Goal: Task Accomplishment & Management: Use online tool/utility

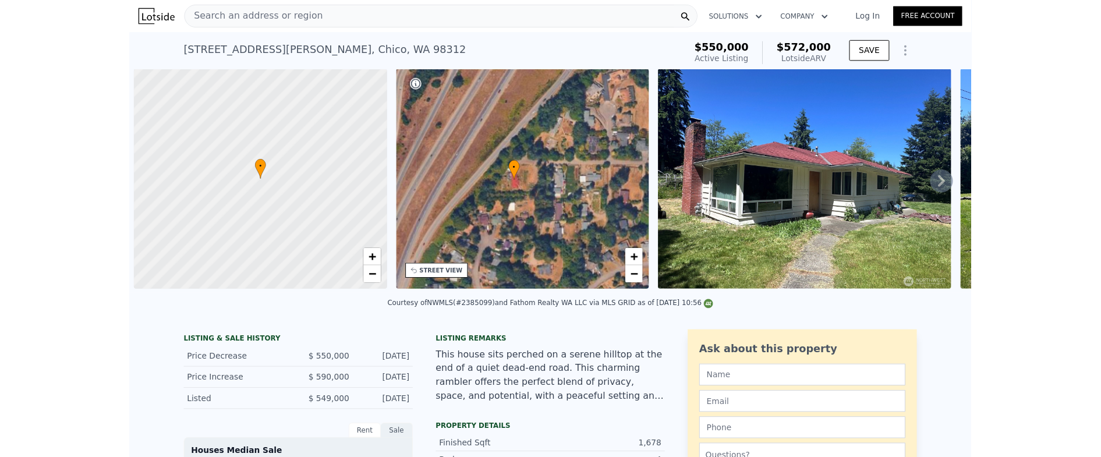
scroll to position [0, 5]
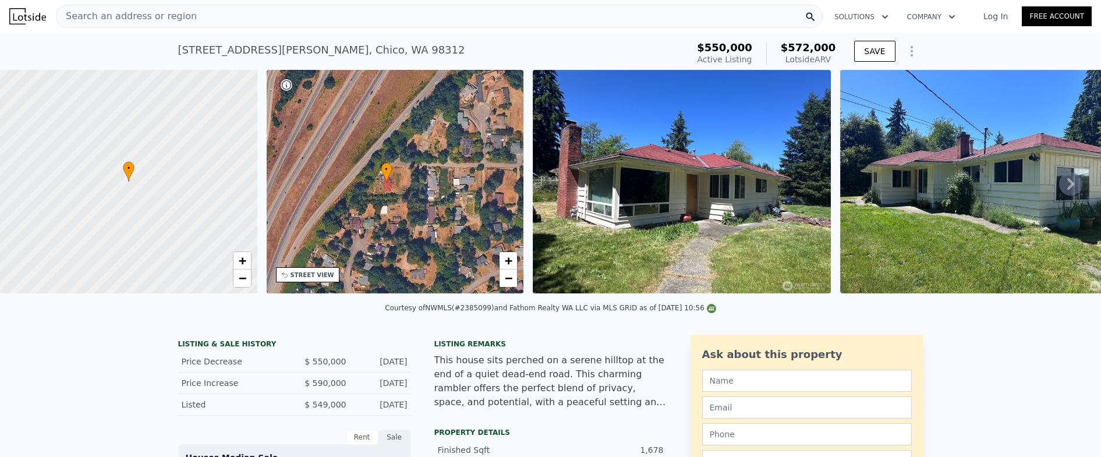
click at [349, 15] on div "Search an address or region" at bounding box center [439, 16] width 767 height 23
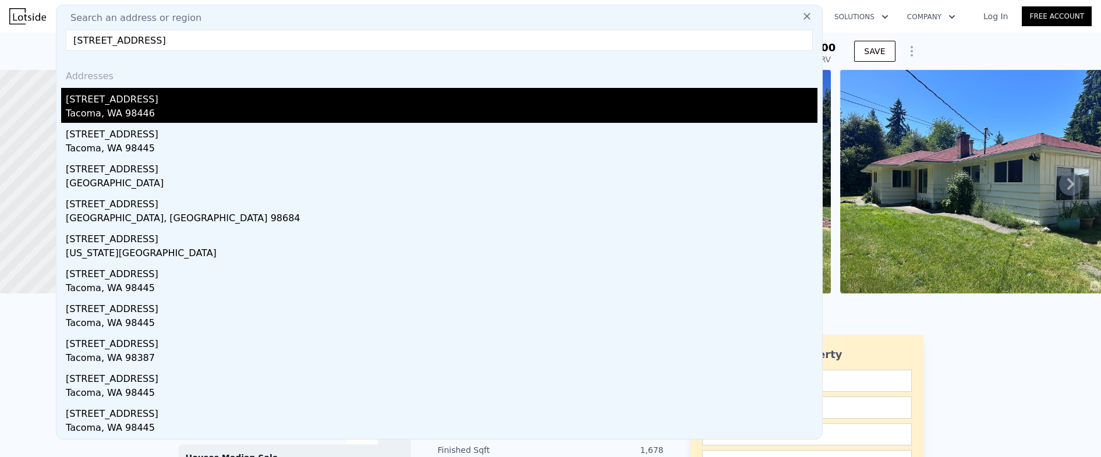
type input "[STREET_ADDRESS]"
click at [340, 105] on div "[STREET_ADDRESS]" at bounding box center [442, 97] width 752 height 19
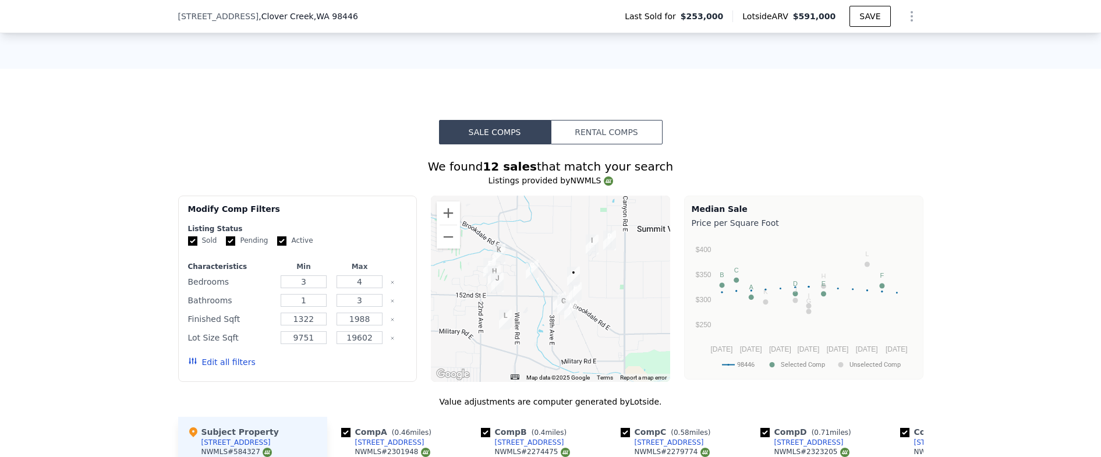
scroll to position [980, 0]
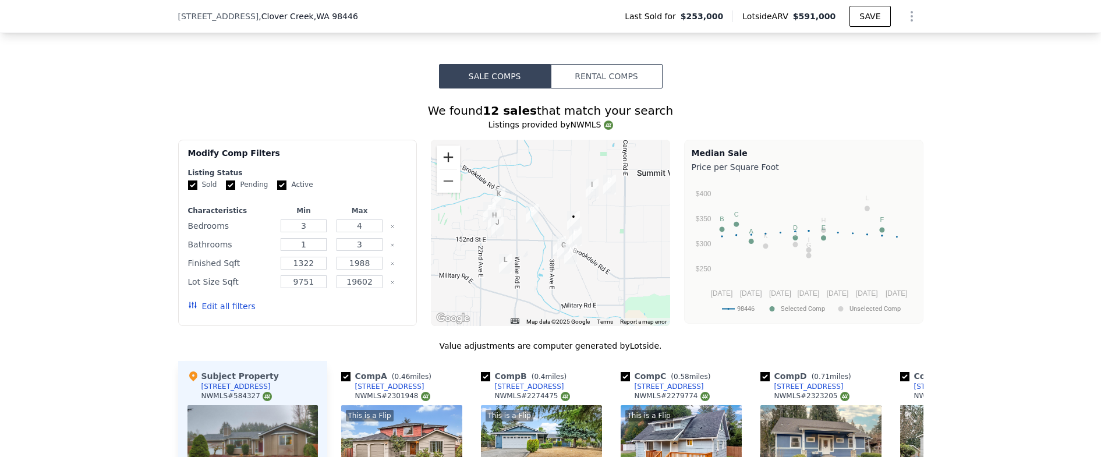
click at [443, 163] on button "Zoom in" at bounding box center [448, 157] width 23 height 23
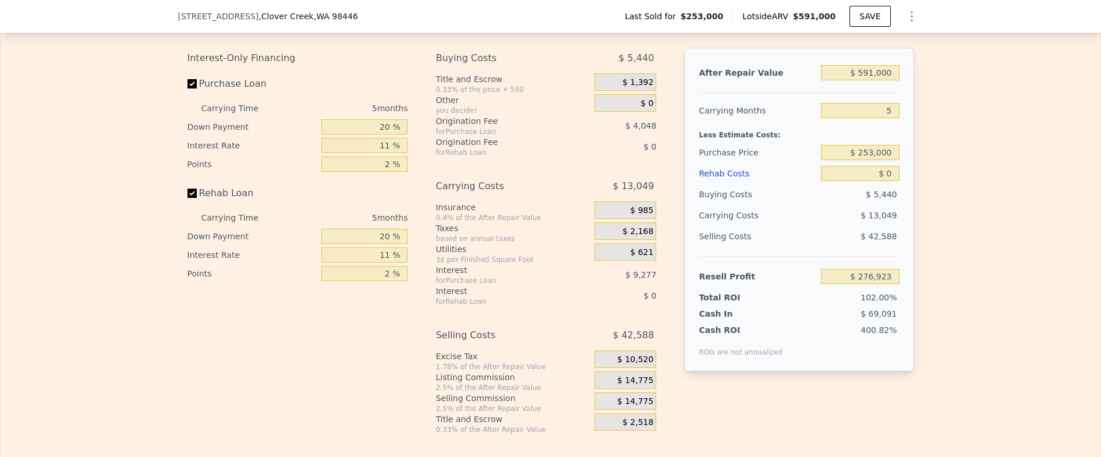
scroll to position [1876, 0]
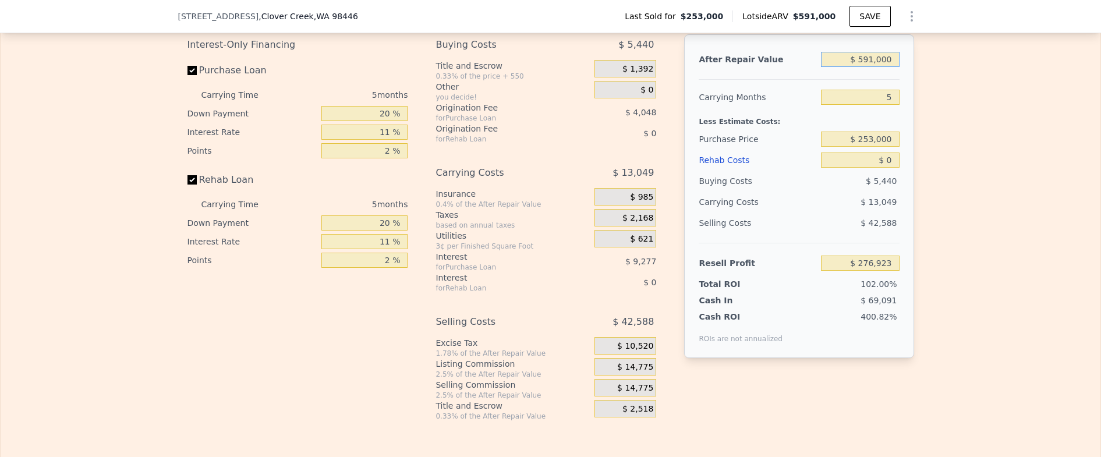
click at [856, 67] on input "$ 591,000" at bounding box center [860, 59] width 78 height 15
type input "$ 5"
type input "-$ 271,049"
type input "$ 58"
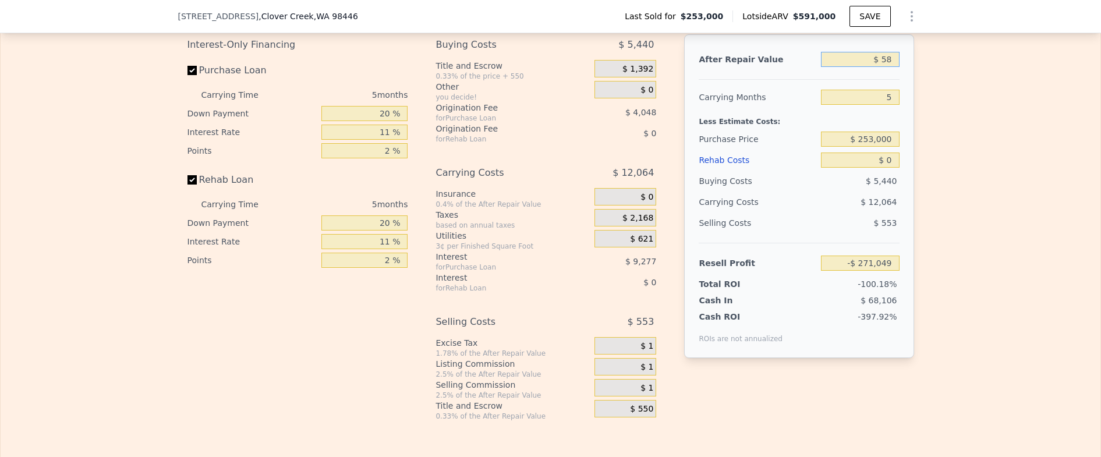
type input "-$ 270,999"
type input "$ 585"
type input "-$ 270,512"
type input "$ 5,850"
type input "-$ 265,629"
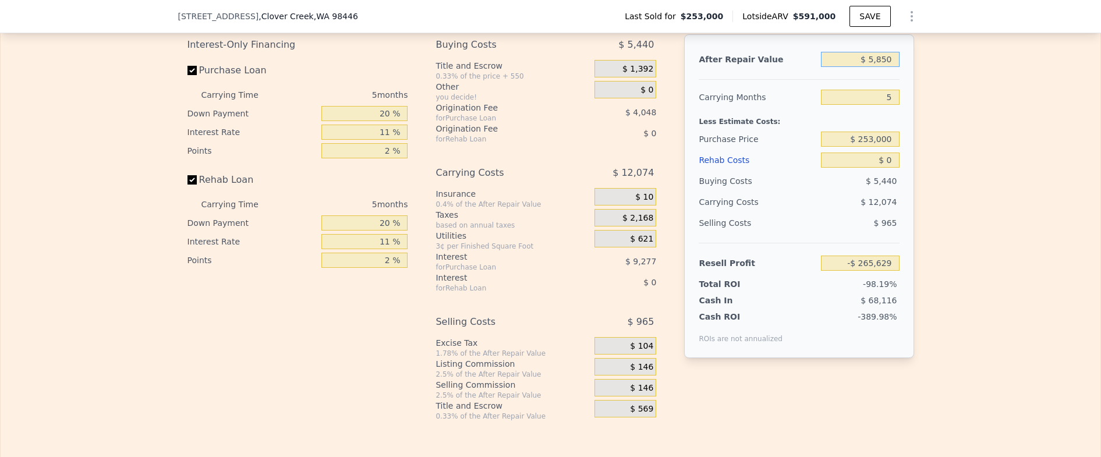
type input "$ 58,500"
type input "-$ 216,814"
type input "$ 585,000"
type input "$ 271,360"
type input "$ 585,000"
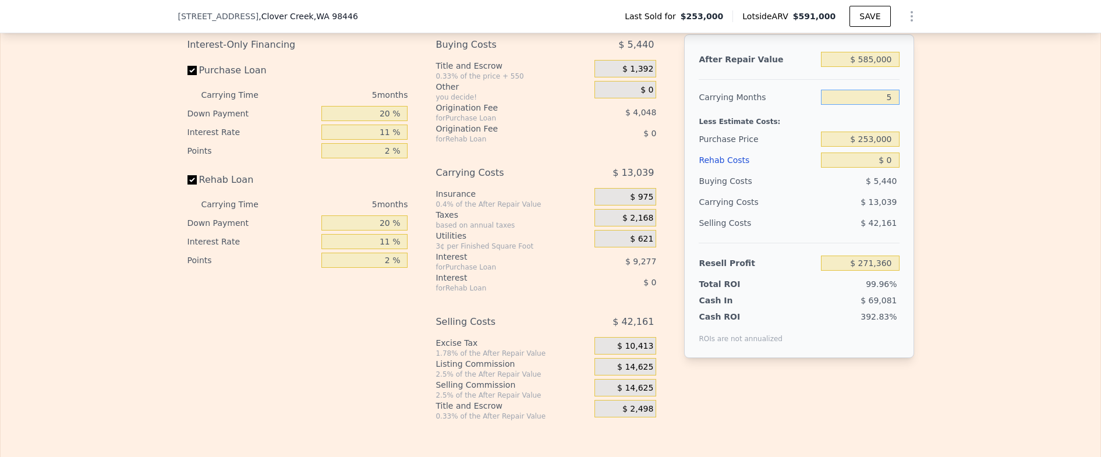
type input "6"
type input "$ 268,752"
type input "6"
type input "$ 400,000"
type input "$ 112,442"
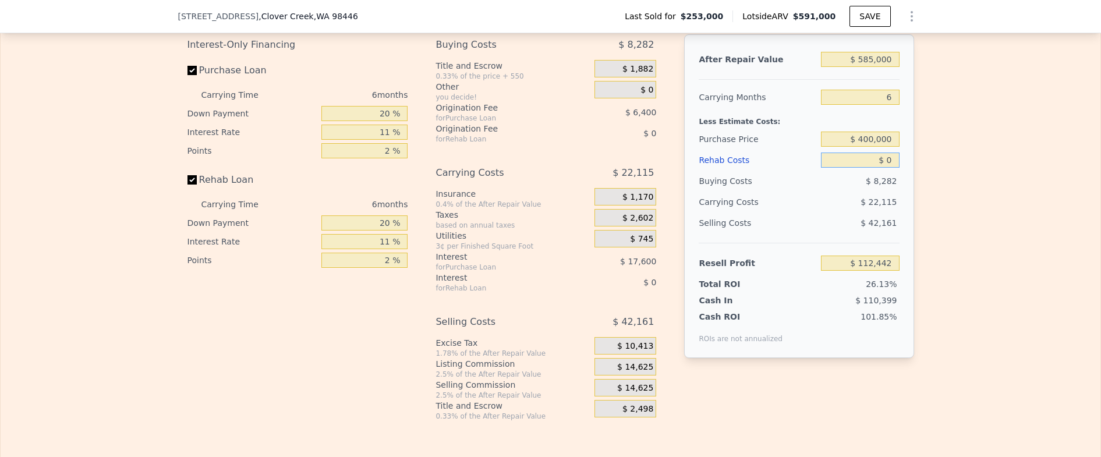
type input "$ 1"
type input "$ 112,441"
type input "$ 10"
type input "$ 112,432"
type input "$ 1,000"
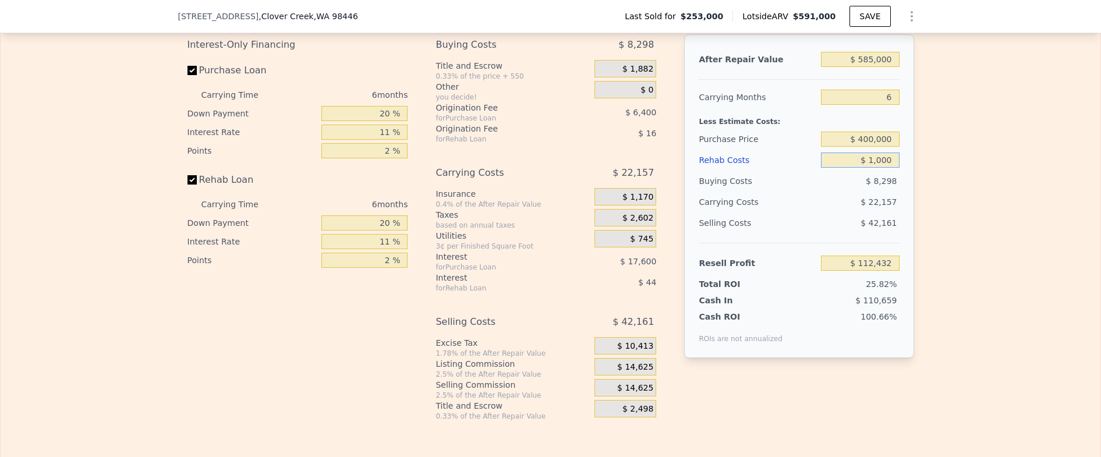
type input "$ 111,384"
type input "$ 10,000"
type input "$ 101,844"
type input "$ 100,000"
type input "$ 6,444"
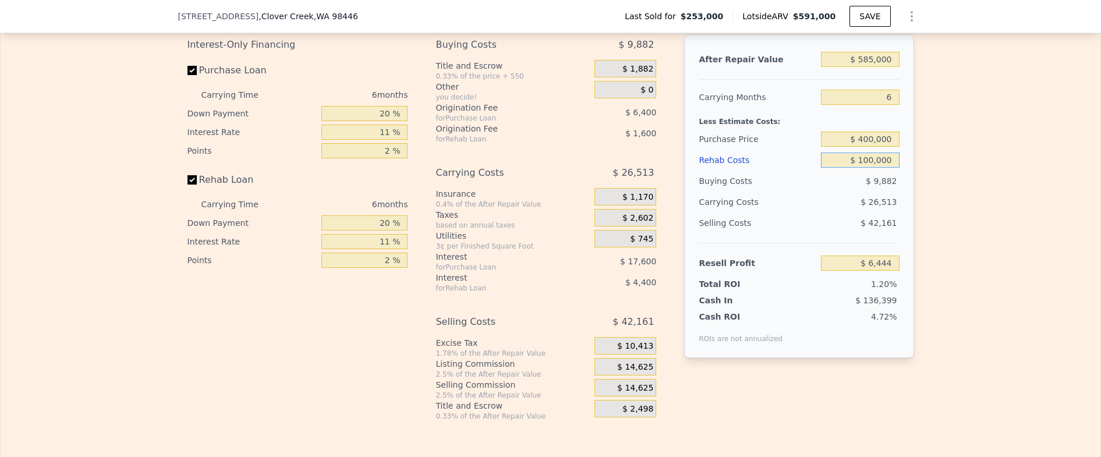
type input "$ 100,000"
click at [856, 171] on div "Edit the assumptions in yellow boxes. Input profit to calculate an offer price.…" at bounding box center [551, 204] width 1100 height 433
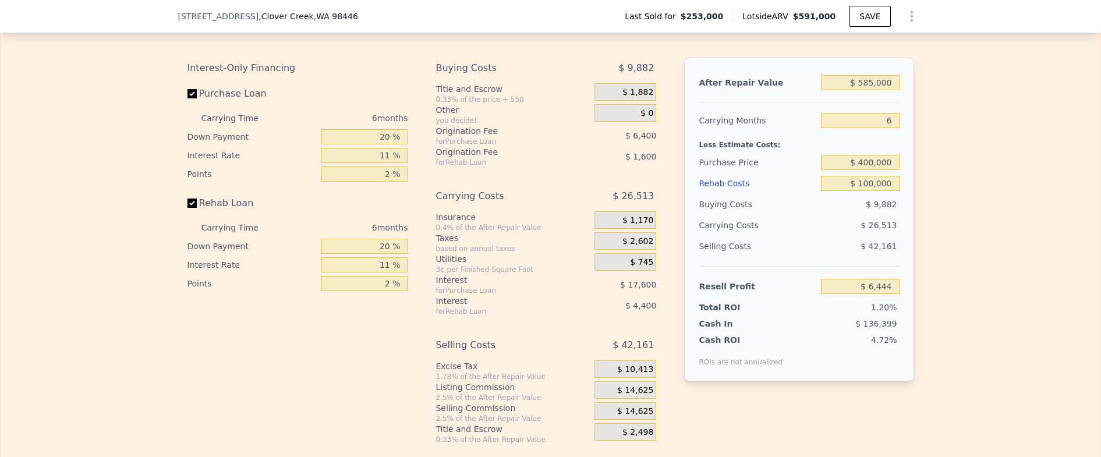
scroll to position [1842, 0]
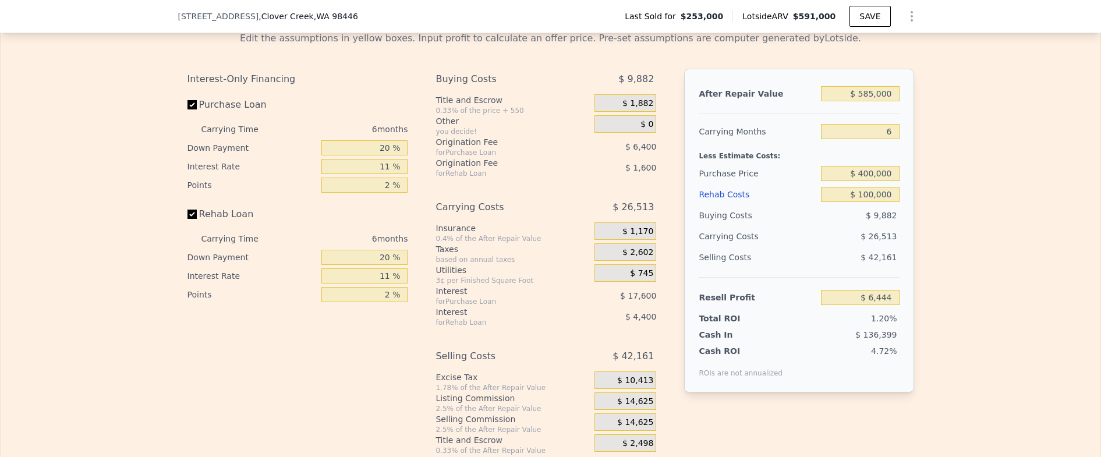
type input "$ 591,000"
type input "5"
type input "$ 0"
type input "$ 276,923"
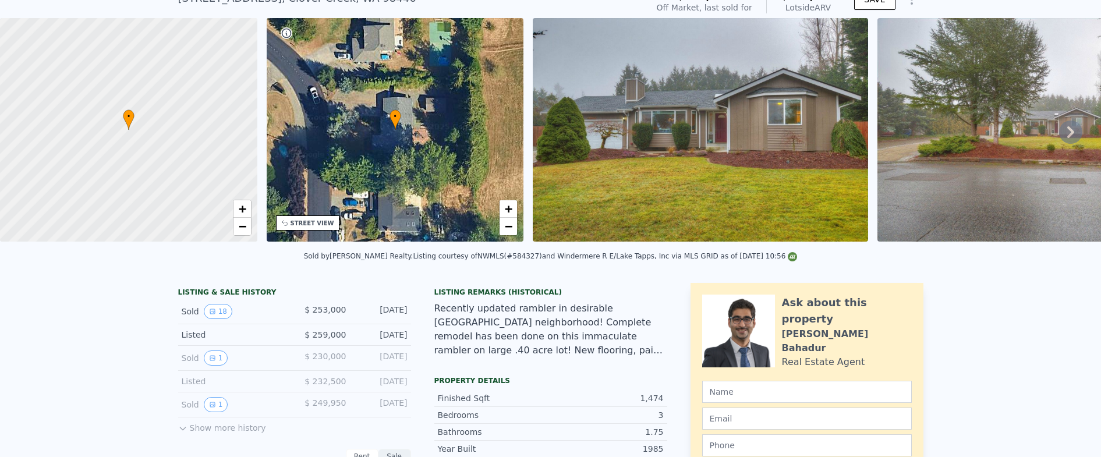
scroll to position [4, 0]
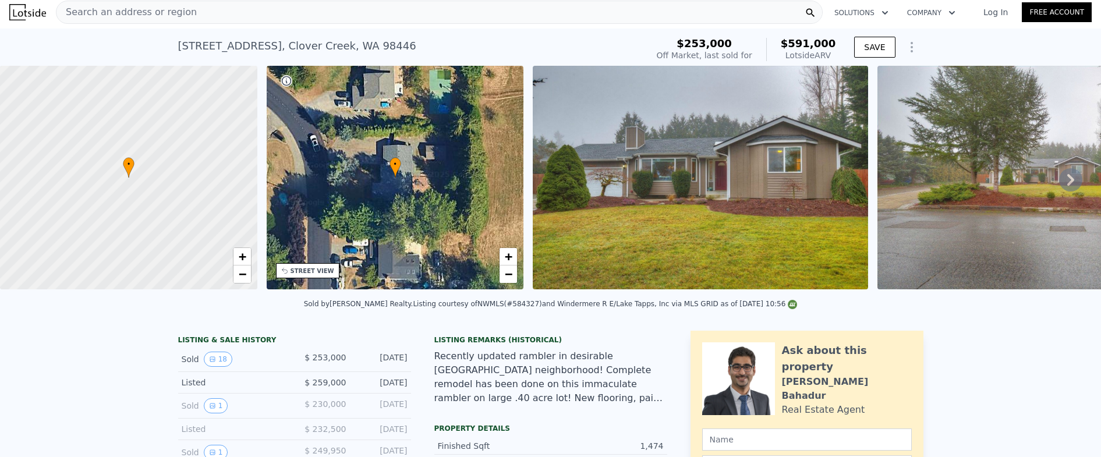
click at [571, 19] on div "Search an address or region" at bounding box center [439, 12] width 767 height 23
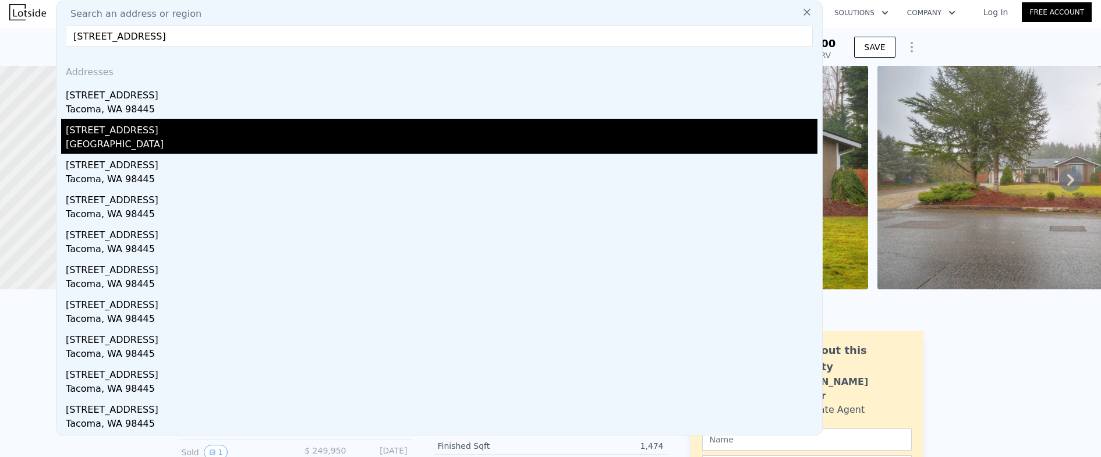
type input "[STREET_ADDRESS]"
click at [250, 134] on div "[STREET_ADDRESS]" at bounding box center [442, 128] width 752 height 19
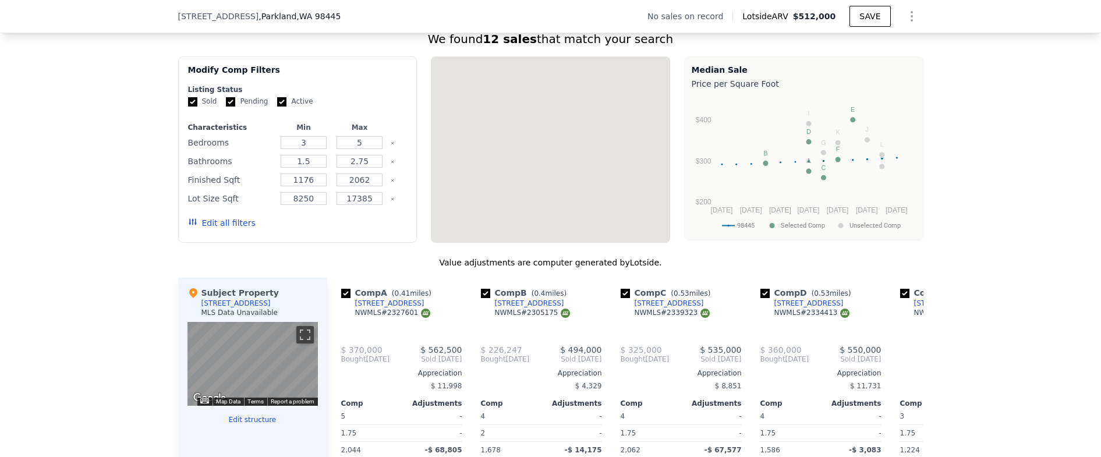
scroll to position [903, 0]
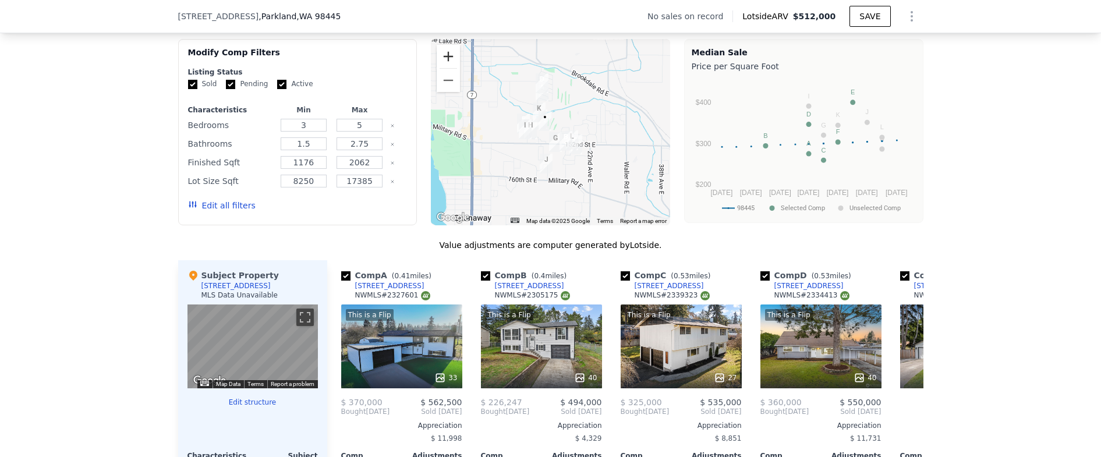
click at [440, 59] on button "Zoom in" at bounding box center [448, 56] width 23 height 23
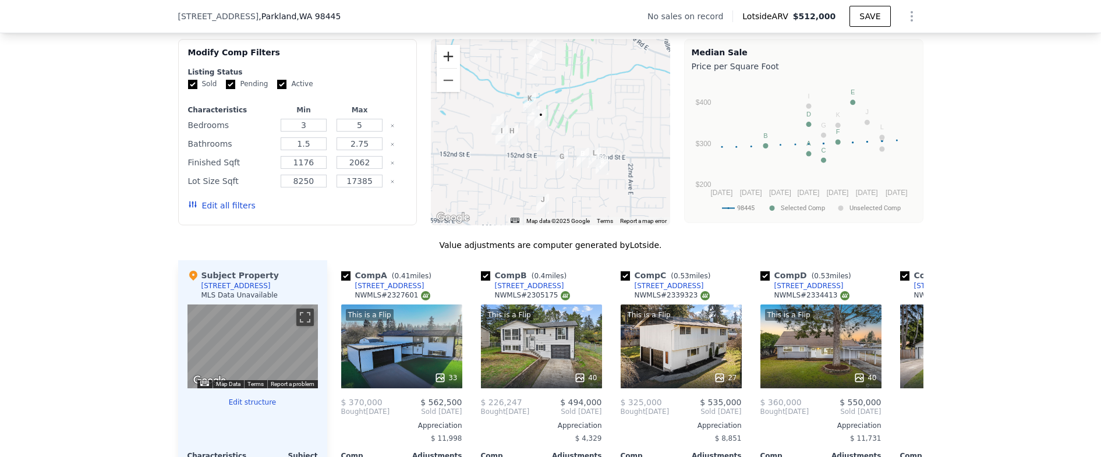
click at [440, 59] on button "Zoom in" at bounding box center [448, 56] width 23 height 23
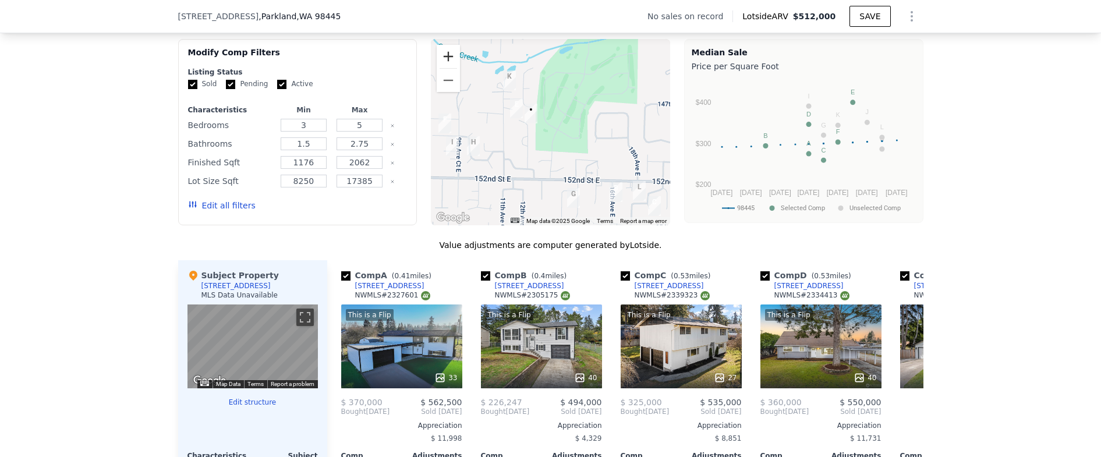
click at [440, 59] on button "Zoom in" at bounding box center [448, 56] width 23 height 23
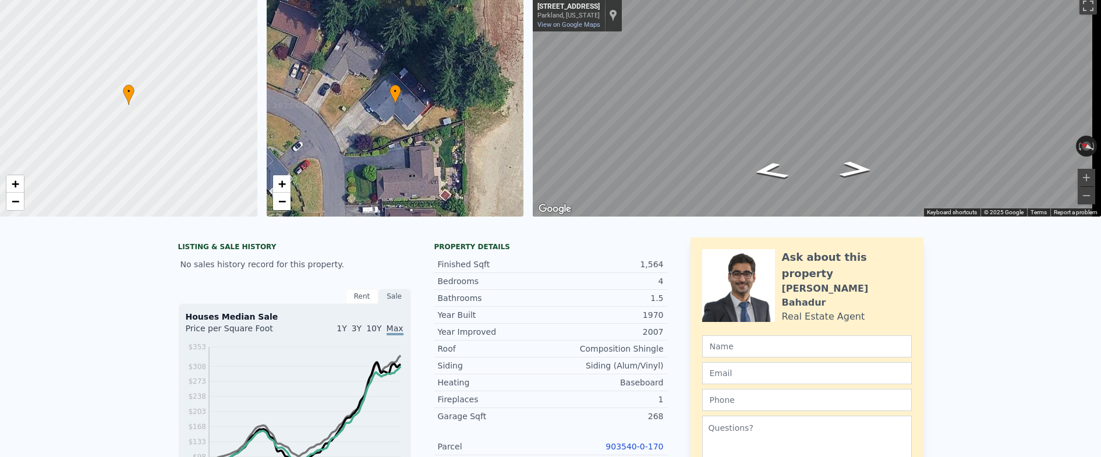
scroll to position [4, 0]
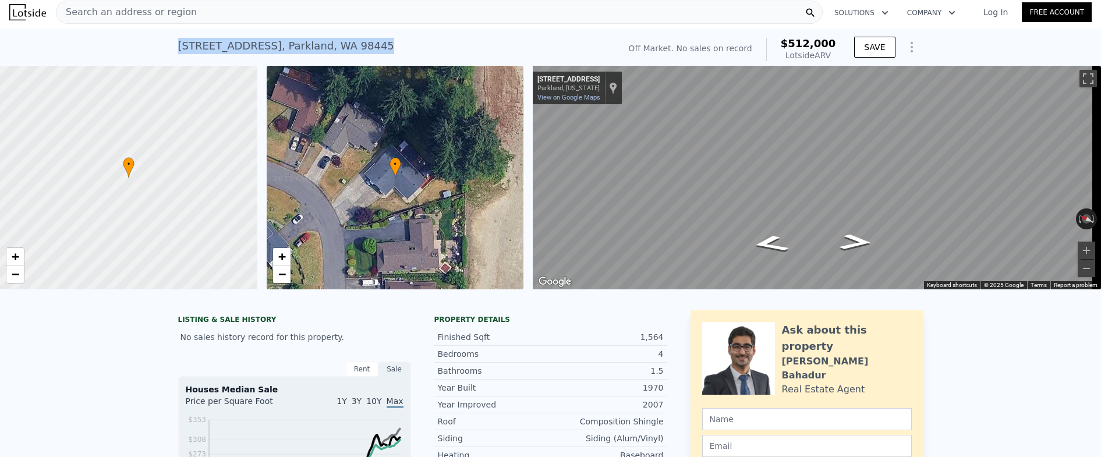
drag, startPoint x: 384, startPoint y: 44, endPoint x: 167, endPoint y: 45, distance: 217.2
click at [167, 45] on div "[STREET_ADDRESS] No sales on record (~ARV $512k ) Off Market. No sales on recor…" at bounding box center [550, 47] width 1101 height 37
copy div "[STREET_ADDRESS]"
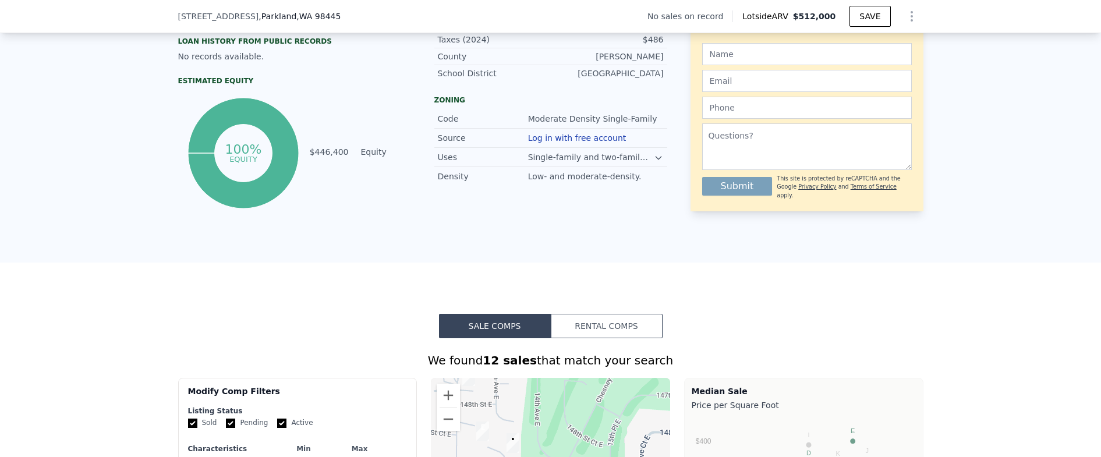
scroll to position [486, 0]
